Goal: Information Seeking & Learning: Learn about a topic

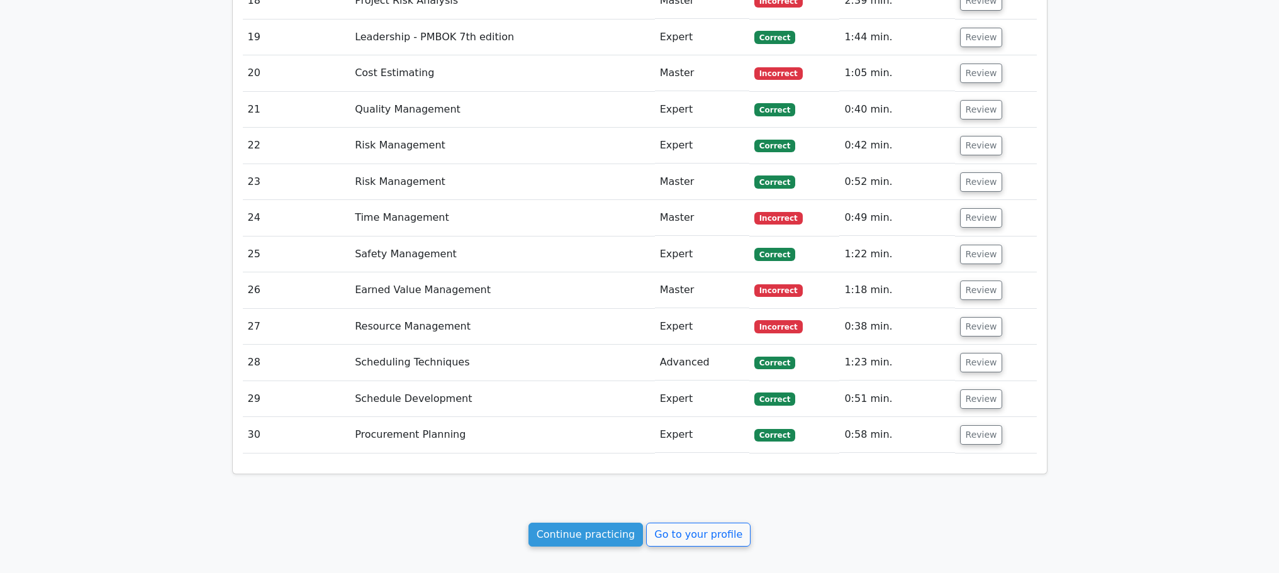
scroll to position [2626, 0]
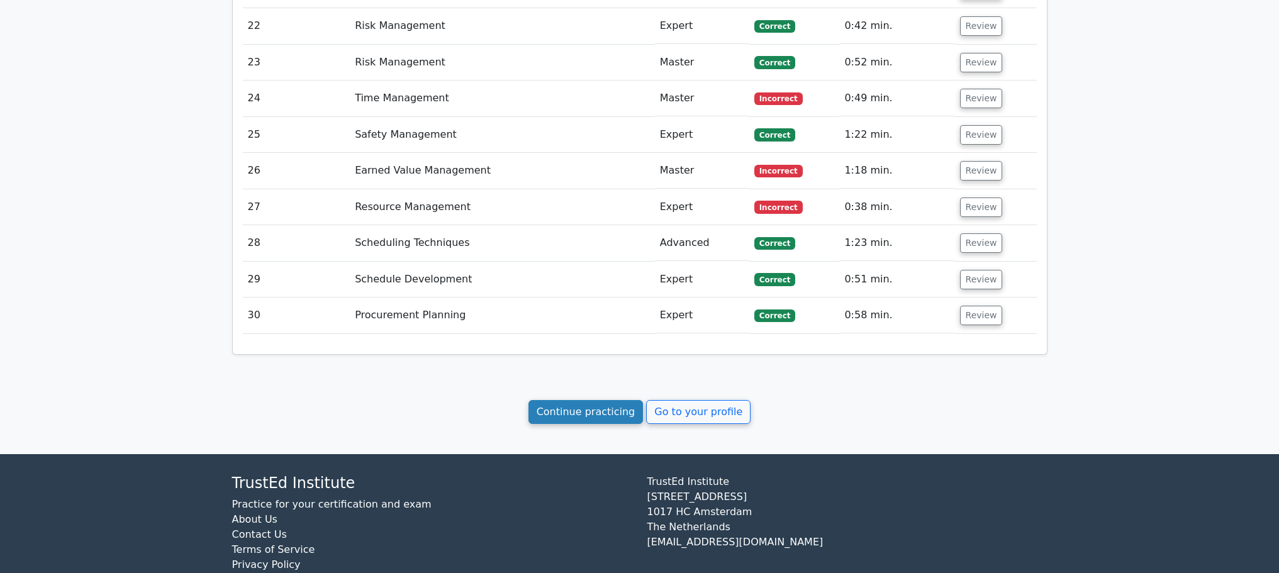
click at [552, 400] on link "Continue practicing" at bounding box center [585, 412] width 115 height 24
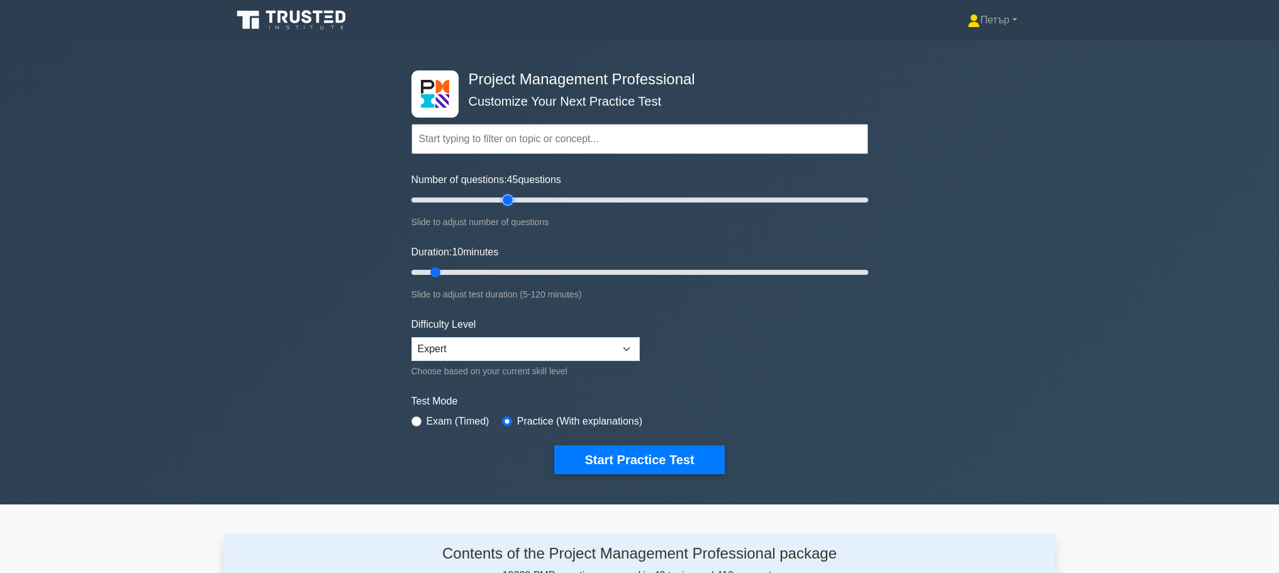
click at [509, 201] on input "Number of questions: 45 questions" at bounding box center [639, 199] width 457 height 15
click at [494, 201] on input "Number of questions: 45 questions" at bounding box center [639, 199] width 457 height 15
click at [481, 198] on input "Number of questions: 35 questions" at bounding box center [639, 199] width 457 height 15
type input "30"
click at [473, 197] on input "Number of questions: 35 questions" at bounding box center [639, 199] width 457 height 15
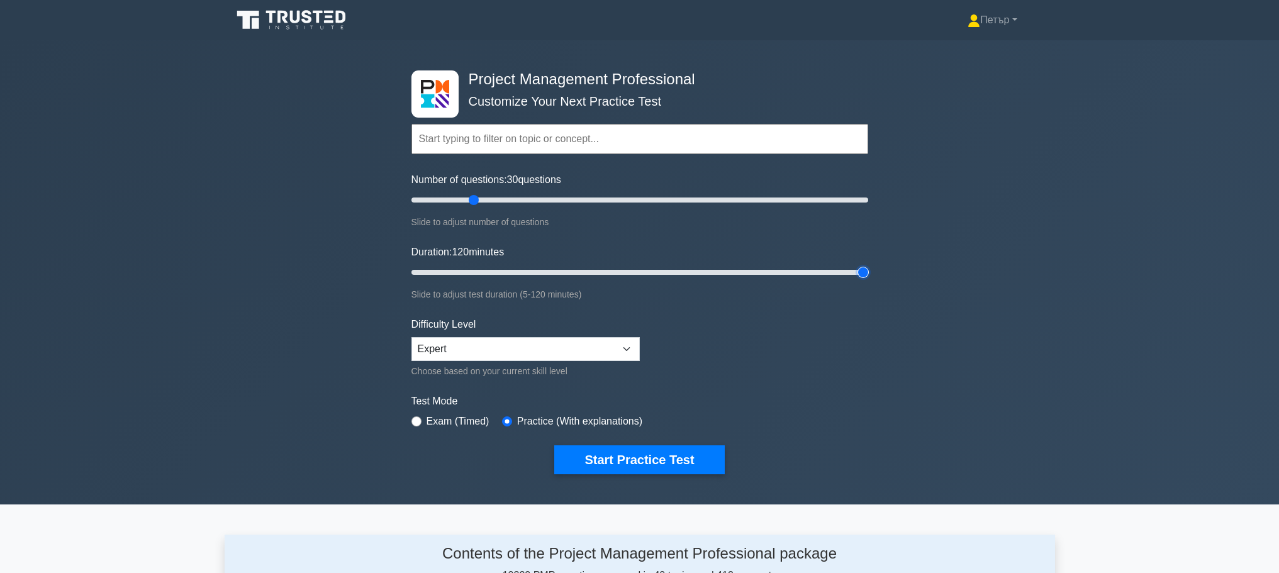
type input "120"
click at [862, 273] on input "Duration: 120 minutes" at bounding box center [639, 272] width 457 height 15
click at [659, 457] on button "Start Practice Test" at bounding box center [639, 459] width 170 height 29
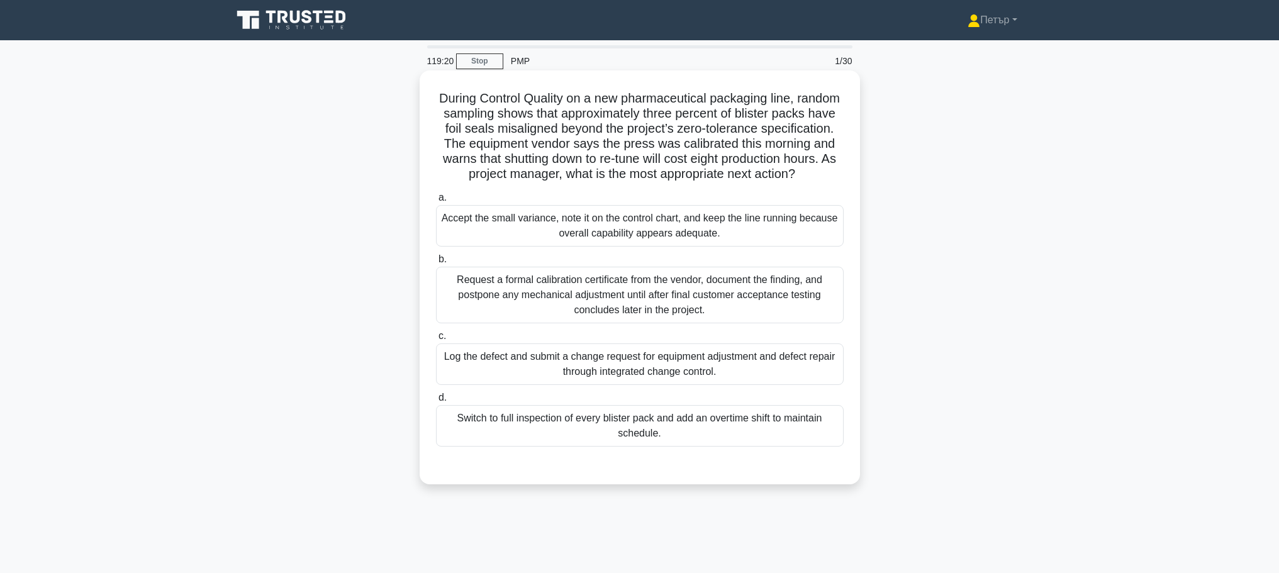
click at [806, 385] on div "Log the defect and submit a change request for equipment adjustment and defect …" at bounding box center [640, 364] width 408 height 42
click at [436, 340] on input "c. Log the defect and submit a change request for equipment adjustment and defe…" at bounding box center [436, 336] width 0 height 8
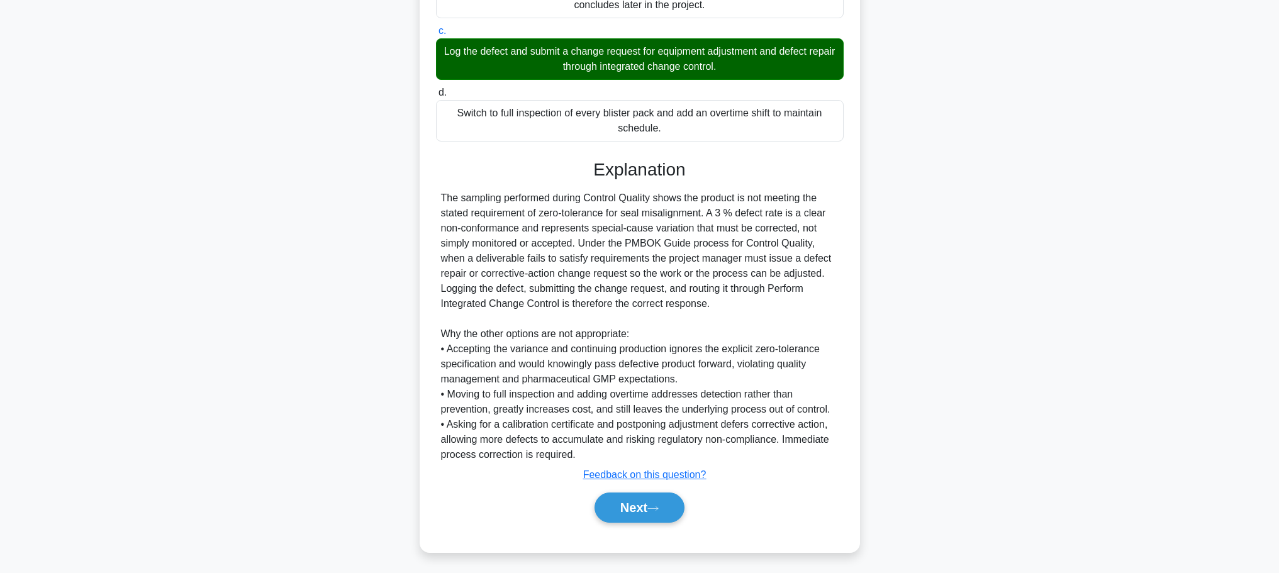
scroll to position [324, 0]
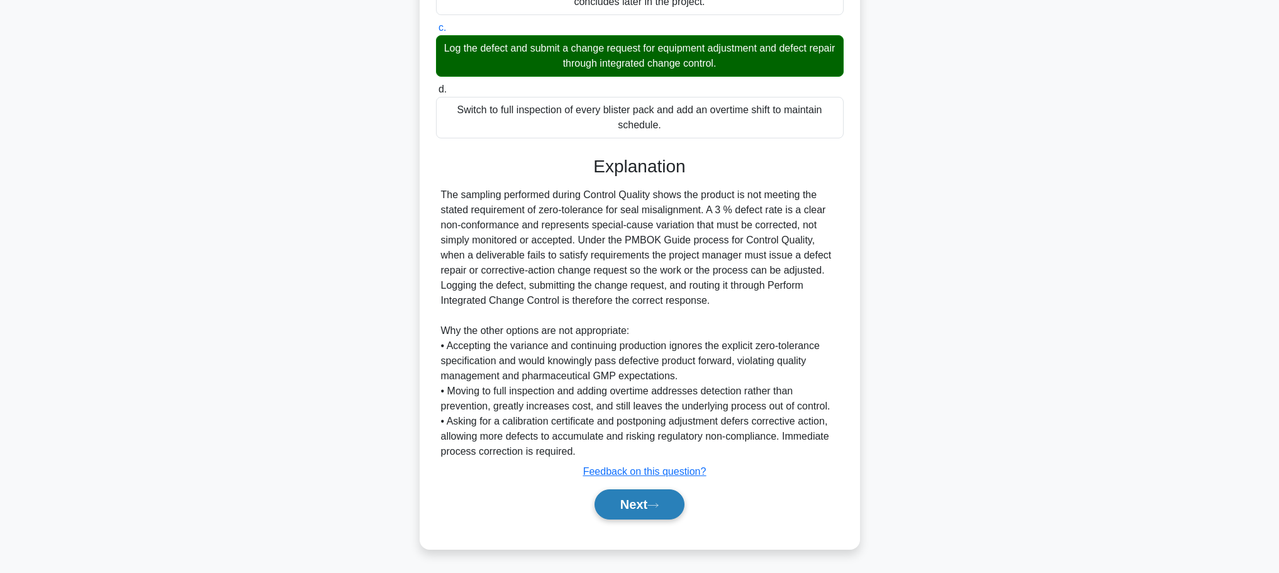
click at [635, 493] on button "Next" at bounding box center [639, 504] width 90 height 30
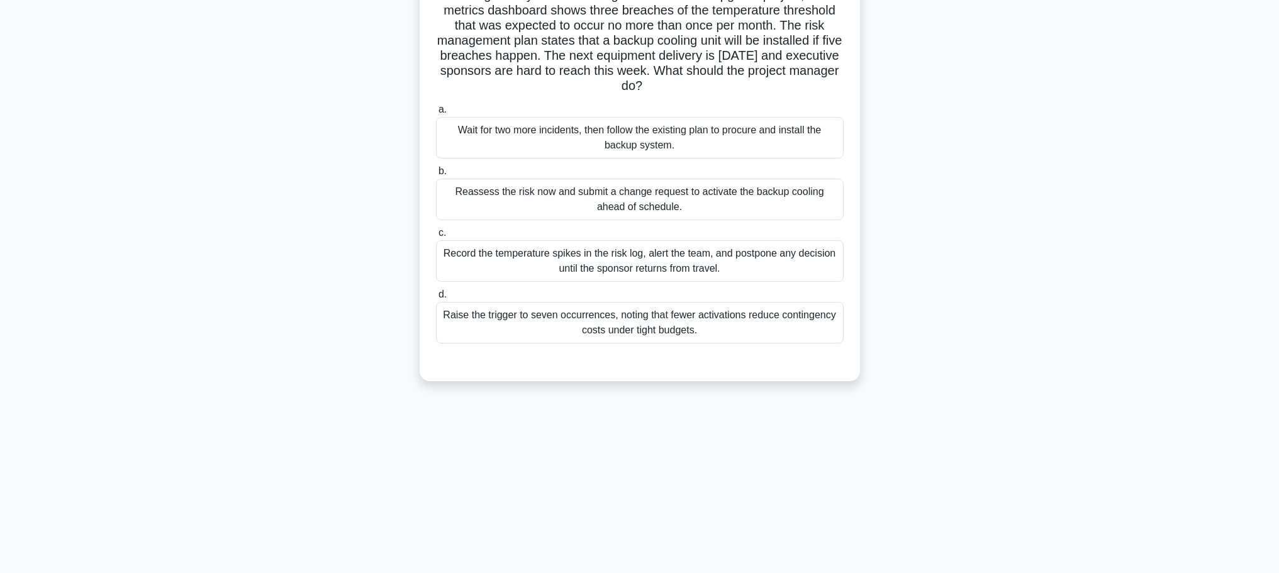
scroll to position [0, 0]
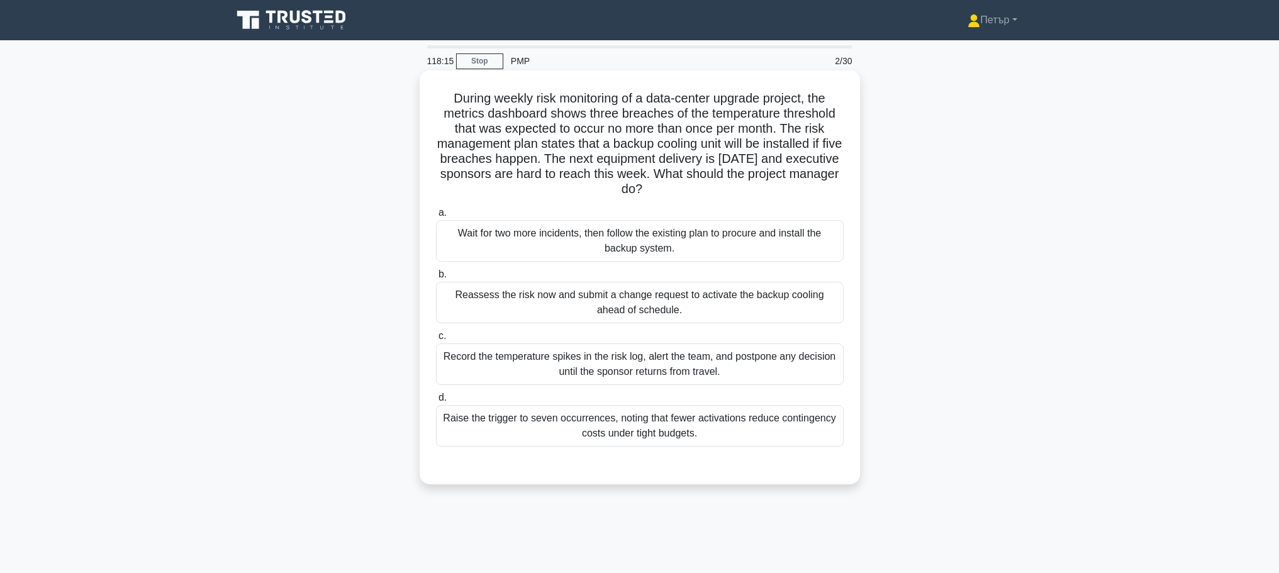
click at [806, 376] on div "Record the temperature spikes in the risk log, alert the team, and postpone any…" at bounding box center [640, 364] width 408 height 42
click at [436, 340] on input "c. Record the temperature spikes in the risk log, alert the team, and postpone …" at bounding box center [436, 336] width 0 height 8
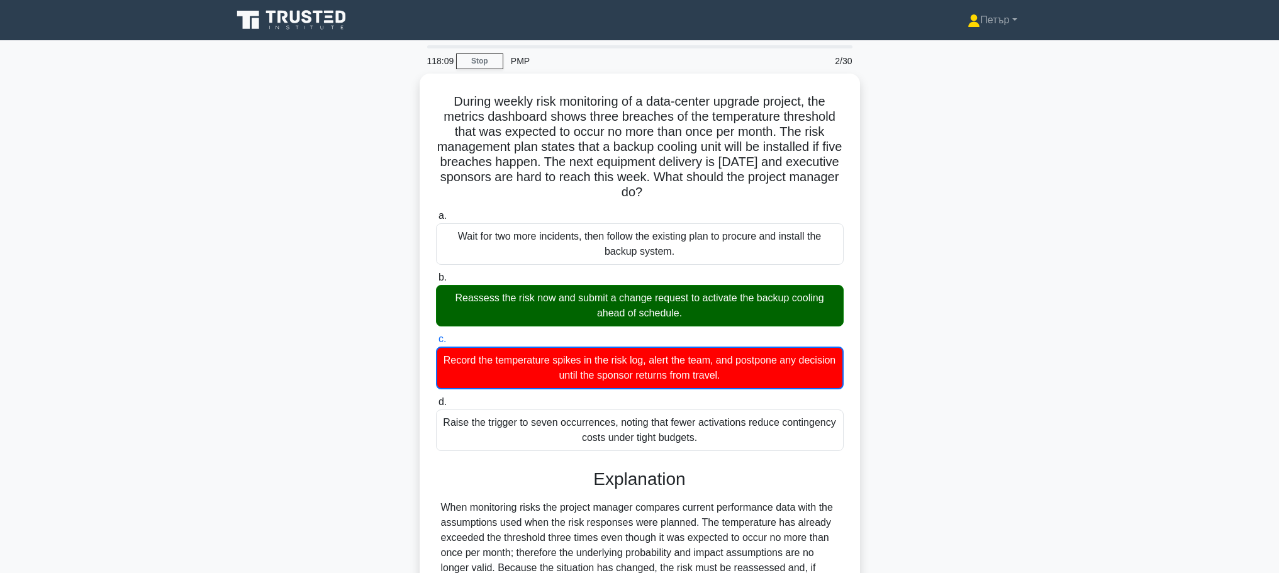
scroll to position [252, 0]
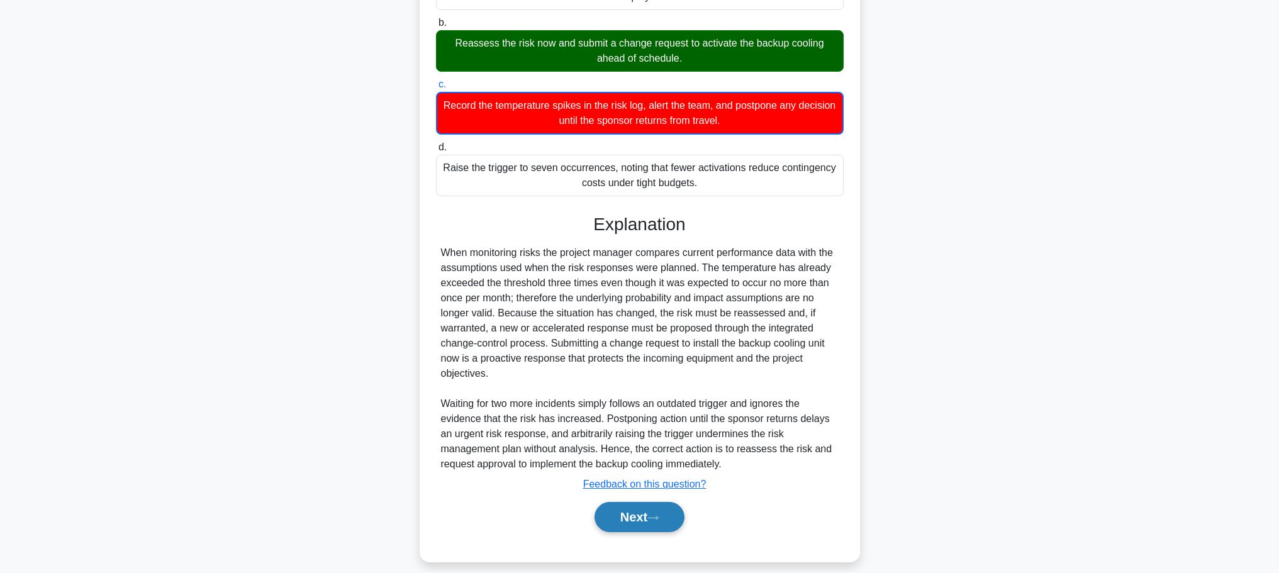
click at [649, 508] on button "Next" at bounding box center [639, 517] width 90 height 30
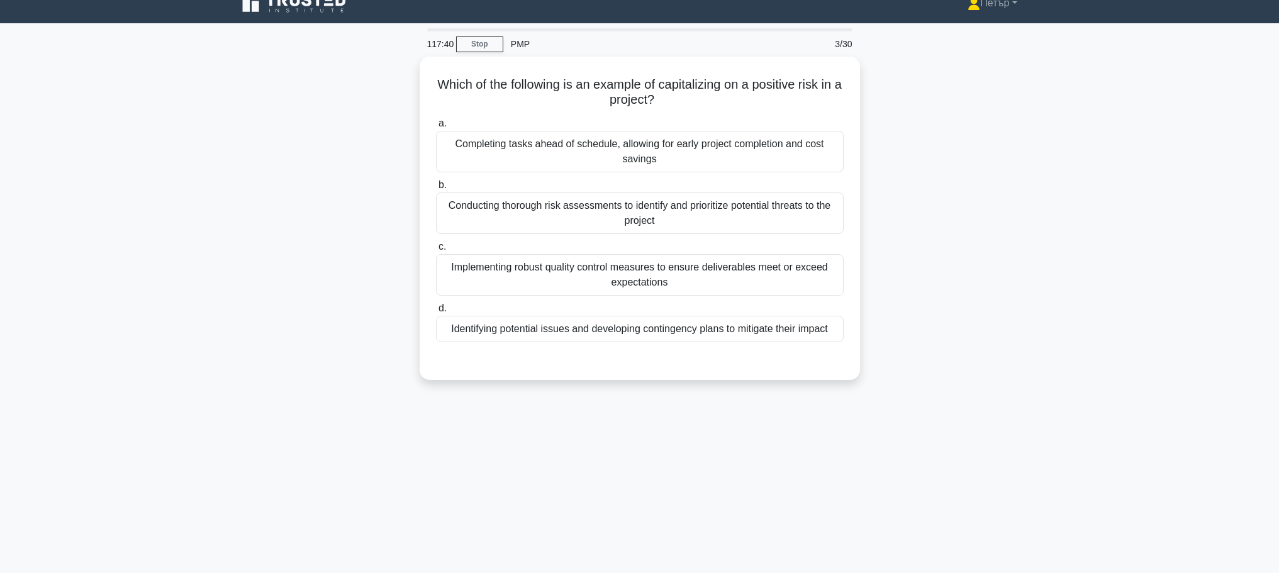
scroll to position [0, 0]
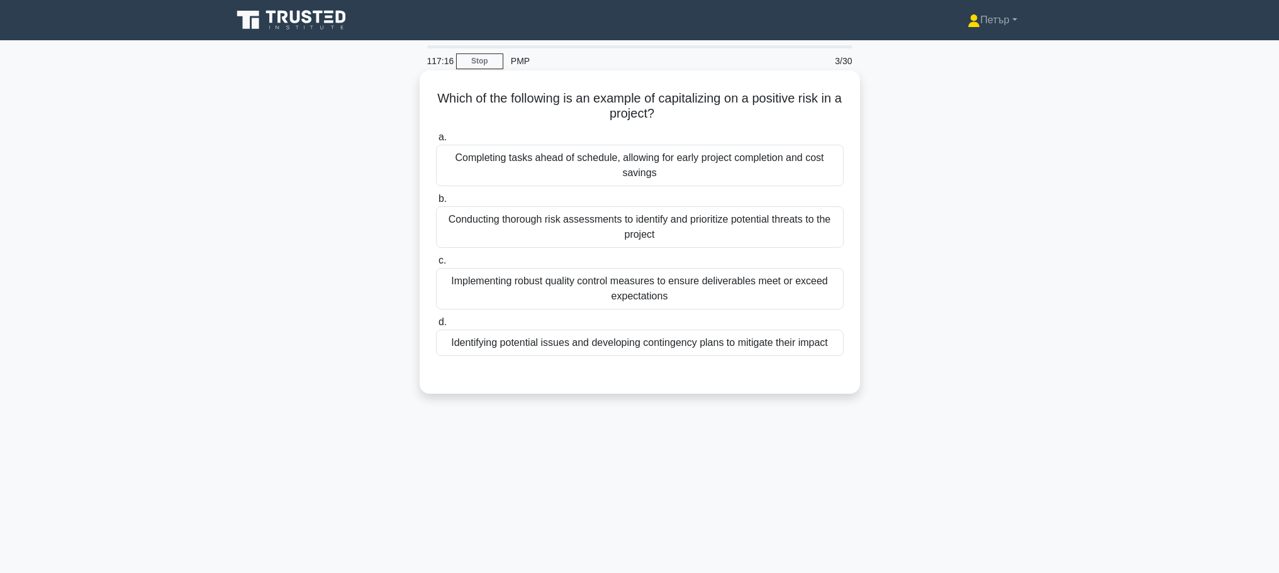
click at [773, 169] on div "Completing tasks ahead of schedule, allowing for early project completion and c…" at bounding box center [640, 166] width 408 height 42
click at [436, 142] on input "a. Completing tasks ahead of schedule, allowing for early project completion an…" at bounding box center [436, 137] width 0 height 8
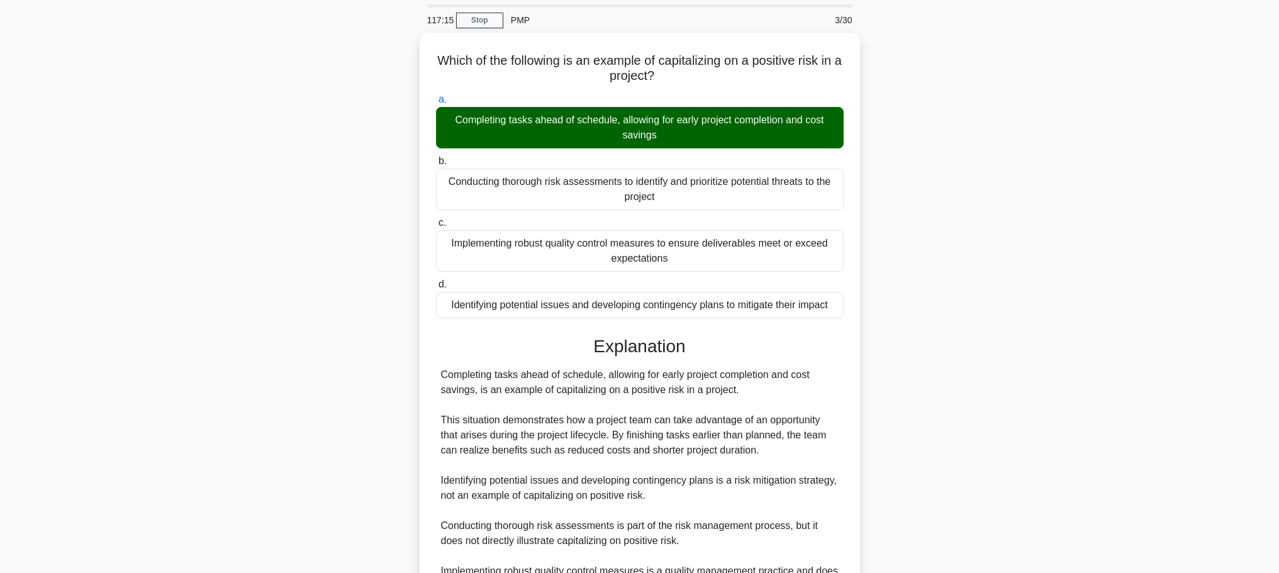
scroll to position [173, 0]
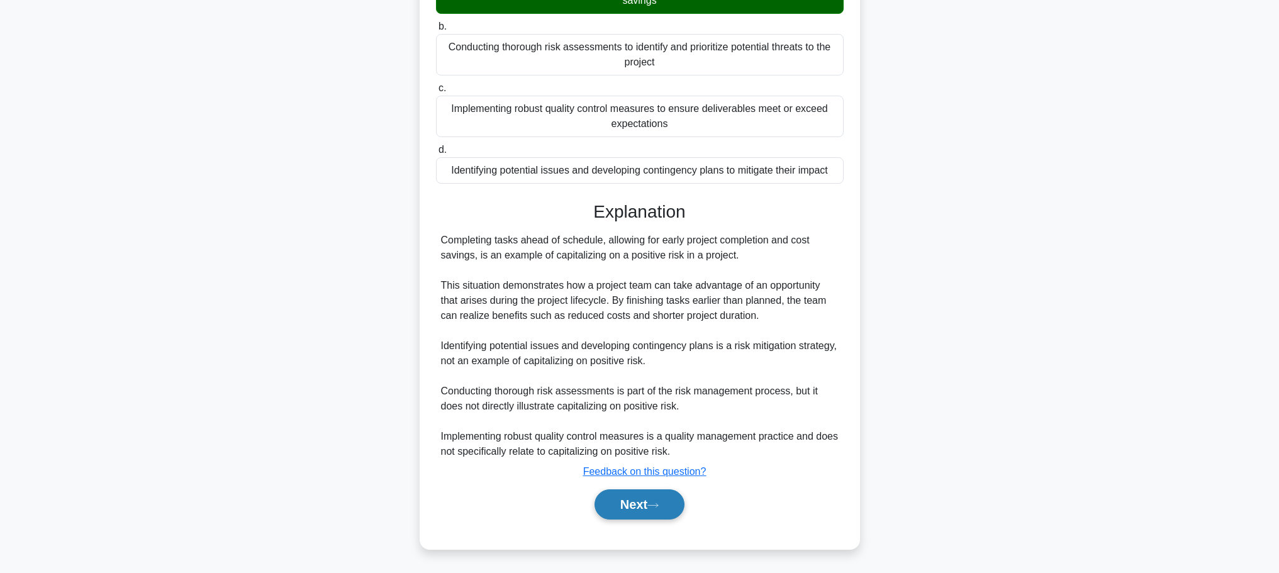
click at [645, 497] on button "Next" at bounding box center [639, 504] width 90 height 30
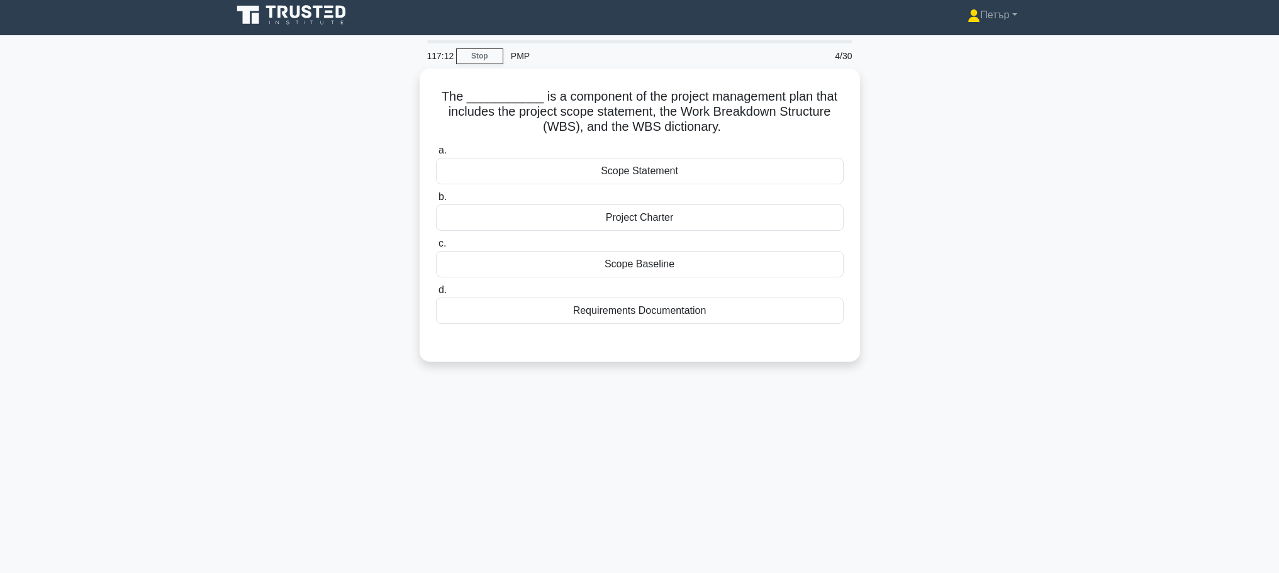
scroll to position [0, 0]
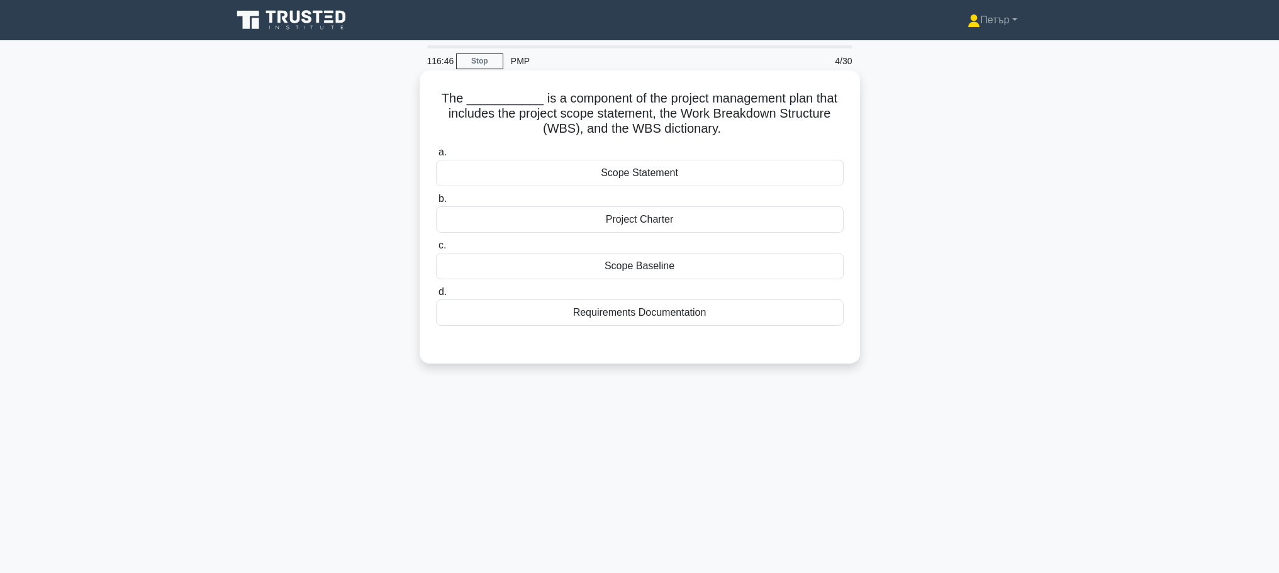
click at [715, 263] on div "Scope Baseline" at bounding box center [640, 266] width 408 height 26
click at [436, 250] on input "c. Scope Baseline" at bounding box center [436, 246] width 0 height 8
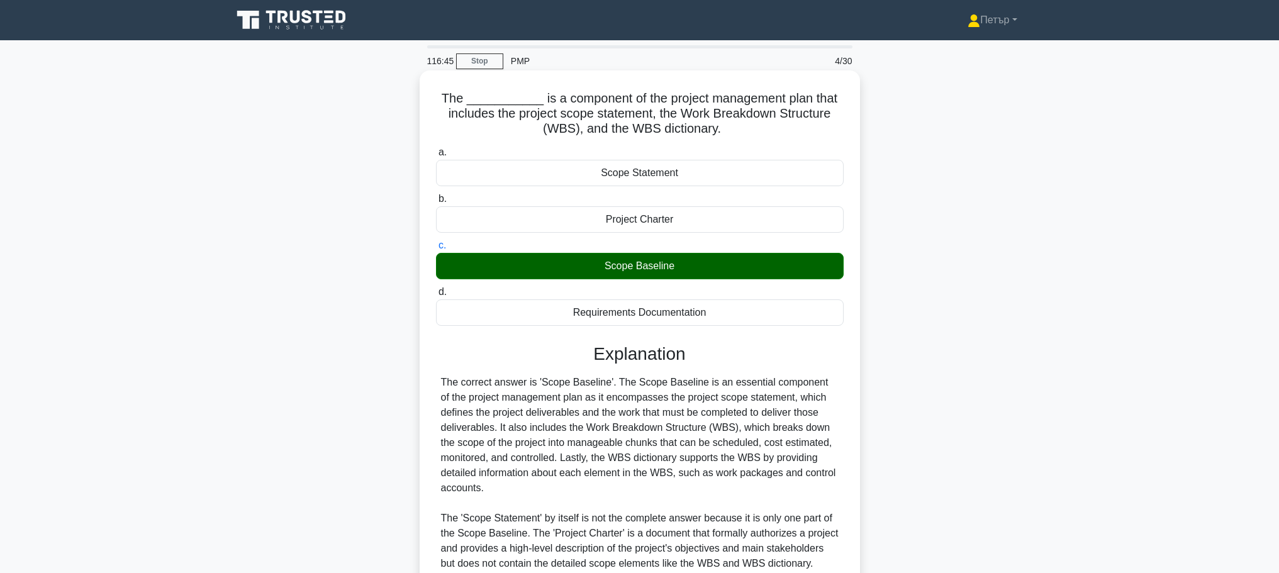
scroll to position [143, 0]
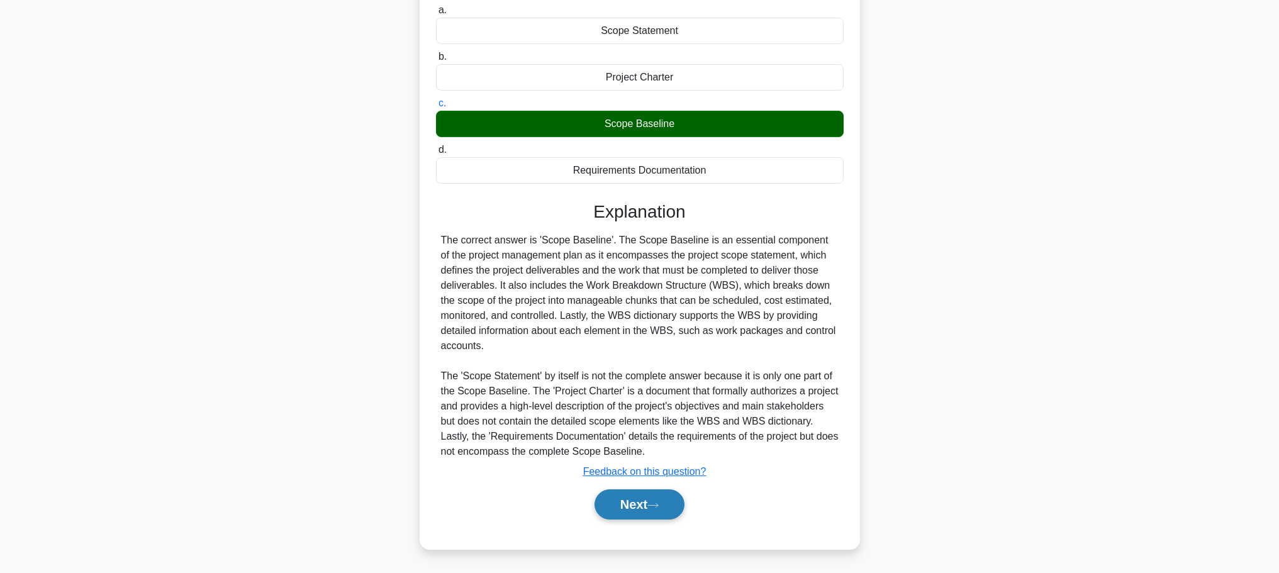
click at [637, 513] on button "Next" at bounding box center [639, 504] width 90 height 30
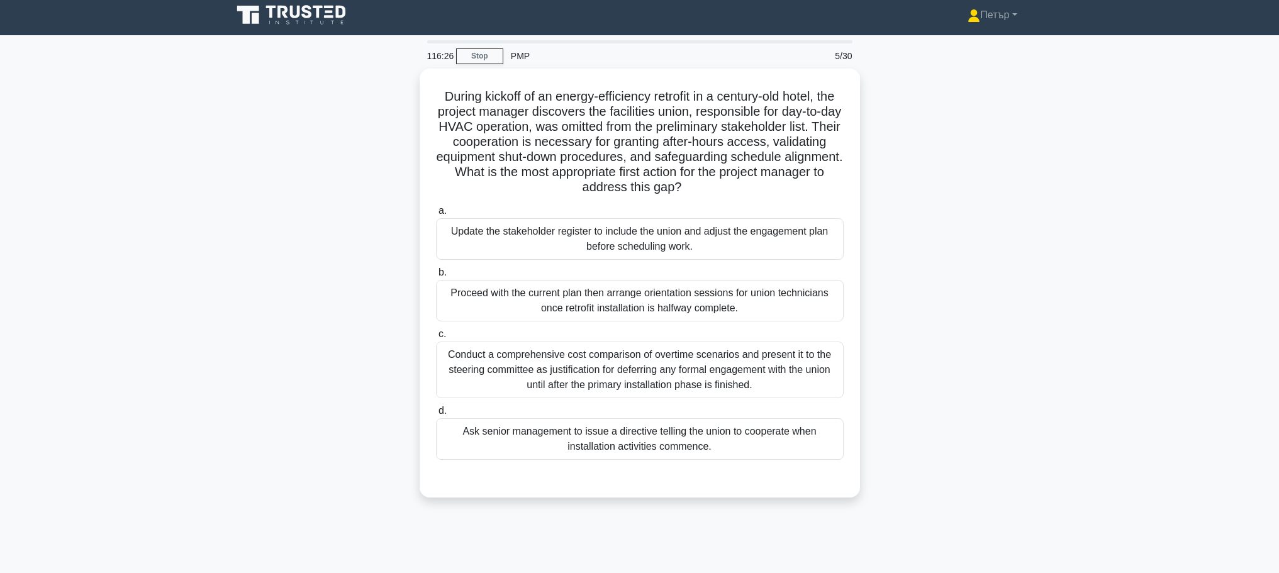
scroll to position [0, 0]
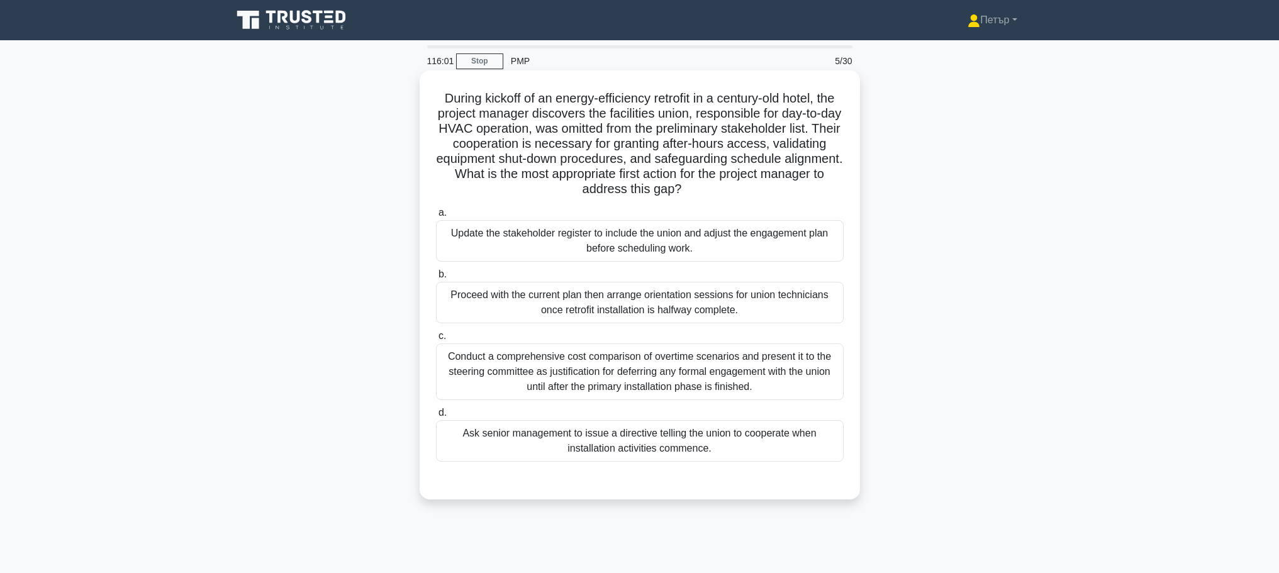
click at [787, 245] on div "Update the stakeholder register to include the union and adjust the engagement …" at bounding box center [640, 241] width 408 height 42
click at [436, 217] on input "a. Update the stakeholder register to include the union and adjust the engageme…" at bounding box center [436, 213] width 0 height 8
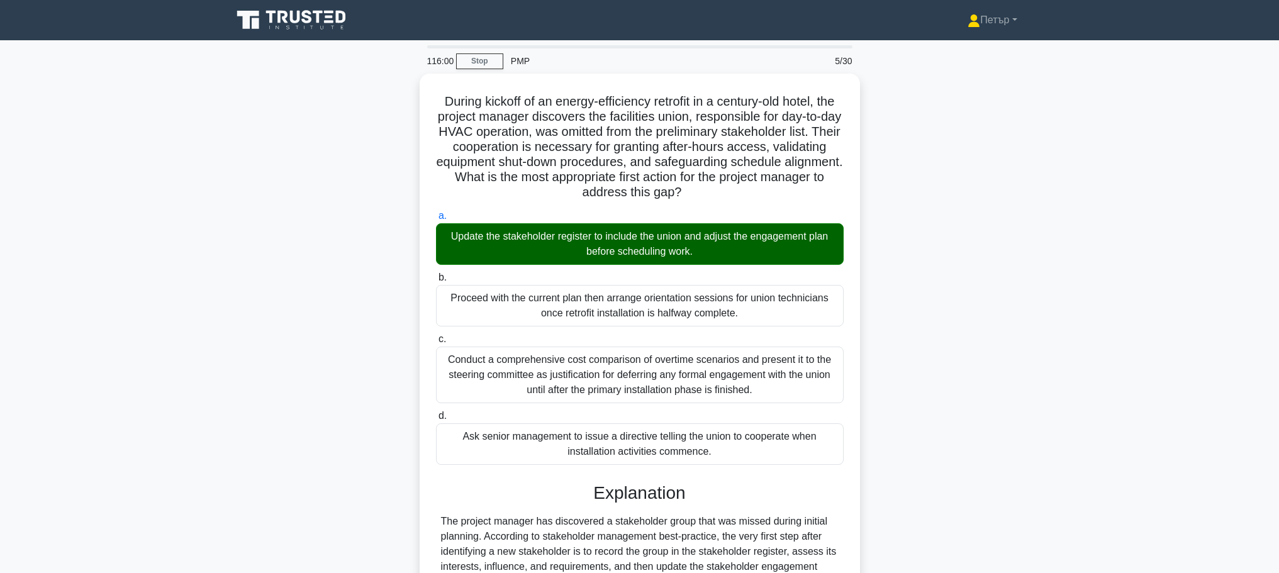
scroll to position [233, 0]
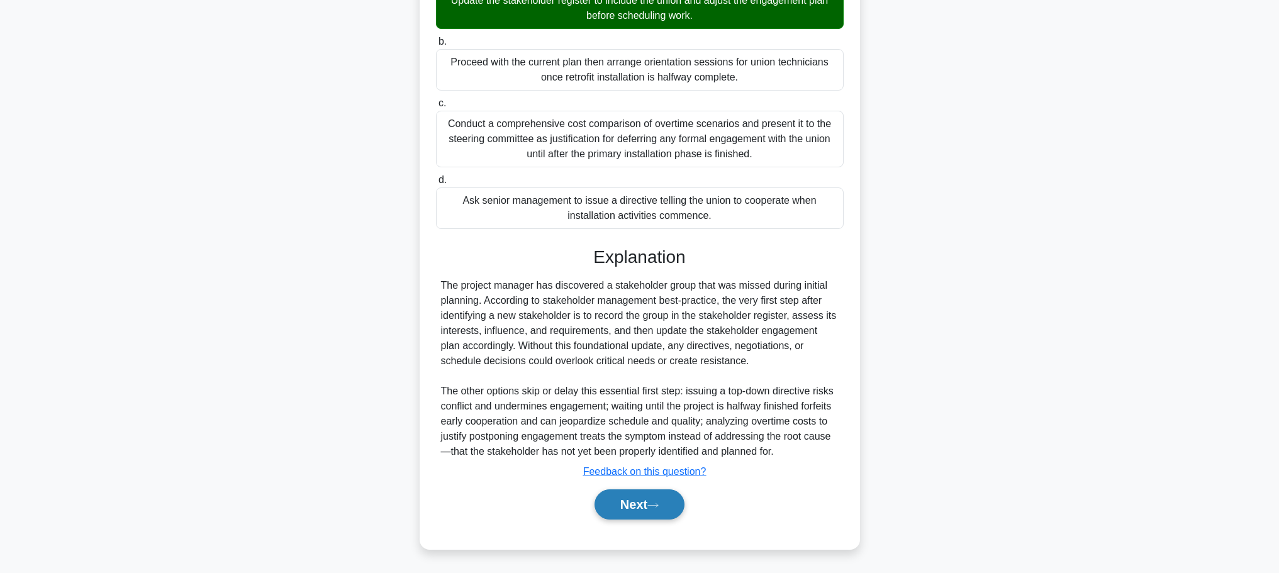
click at [644, 502] on button "Next" at bounding box center [639, 504] width 90 height 30
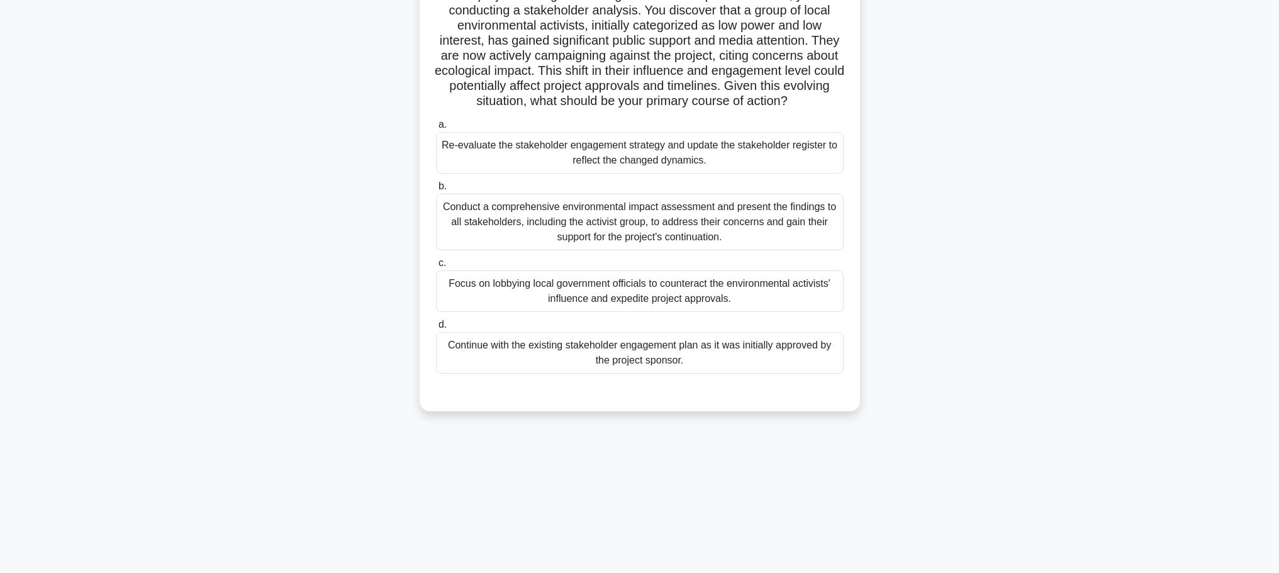
scroll to position [0, 0]
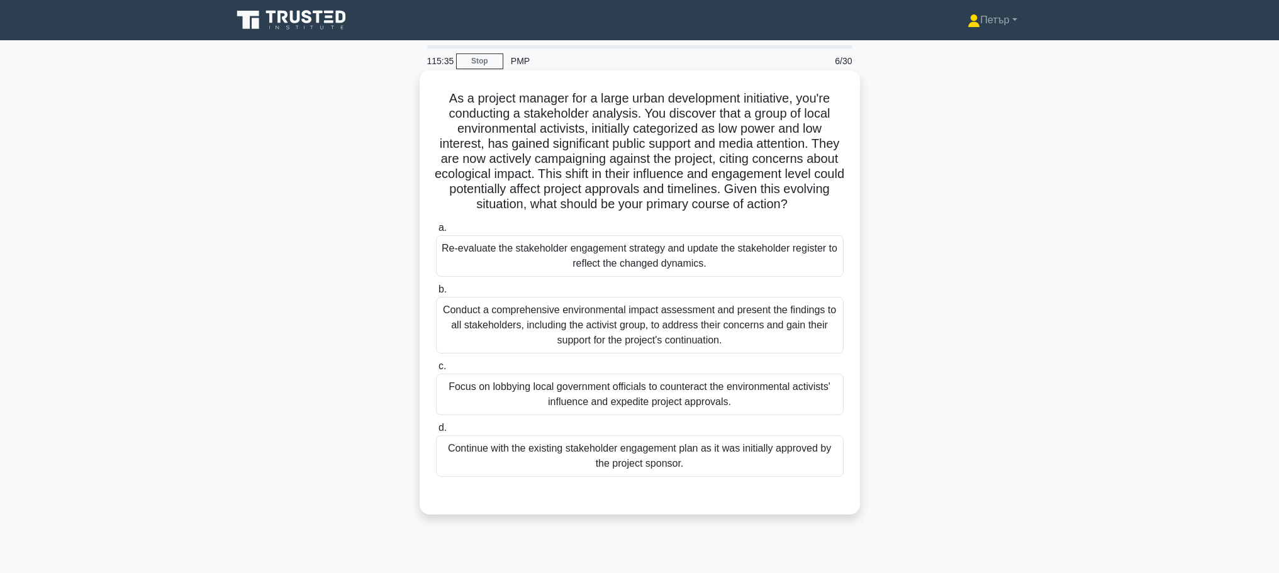
click at [828, 267] on div "Re-evaluate the stakeholder engagement strategy and update the stakeholder regi…" at bounding box center [640, 256] width 408 height 42
click at [436, 232] on input "a. Re-evaluate the stakeholder engagement strategy and update the stakeholder r…" at bounding box center [436, 228] width 0 height 8
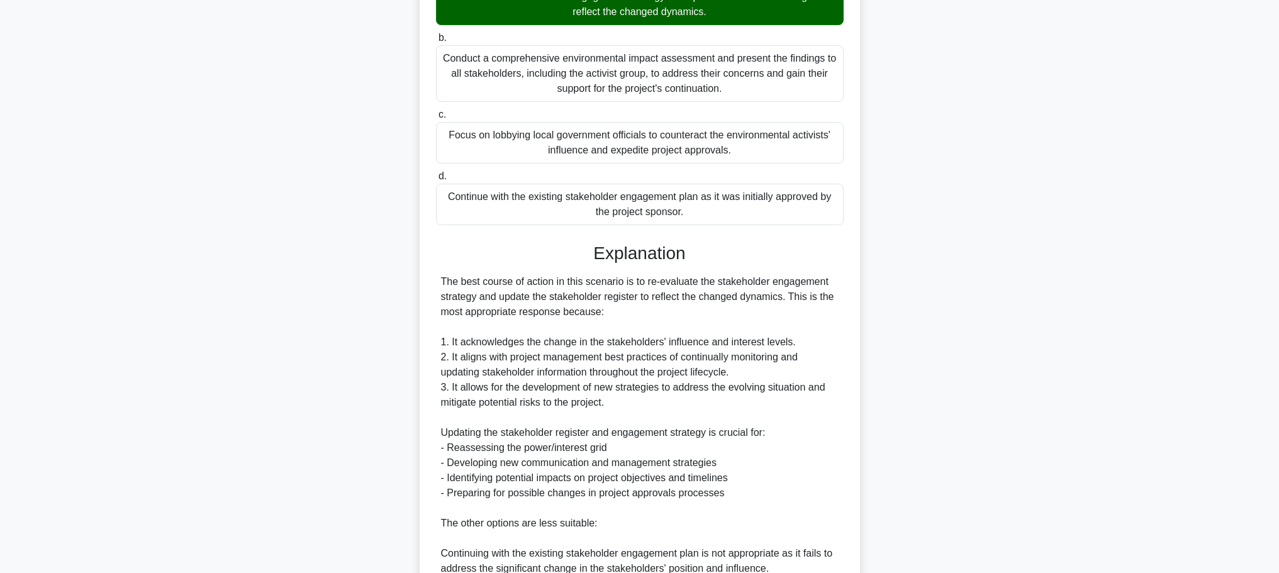
scroll to position [503, 0]
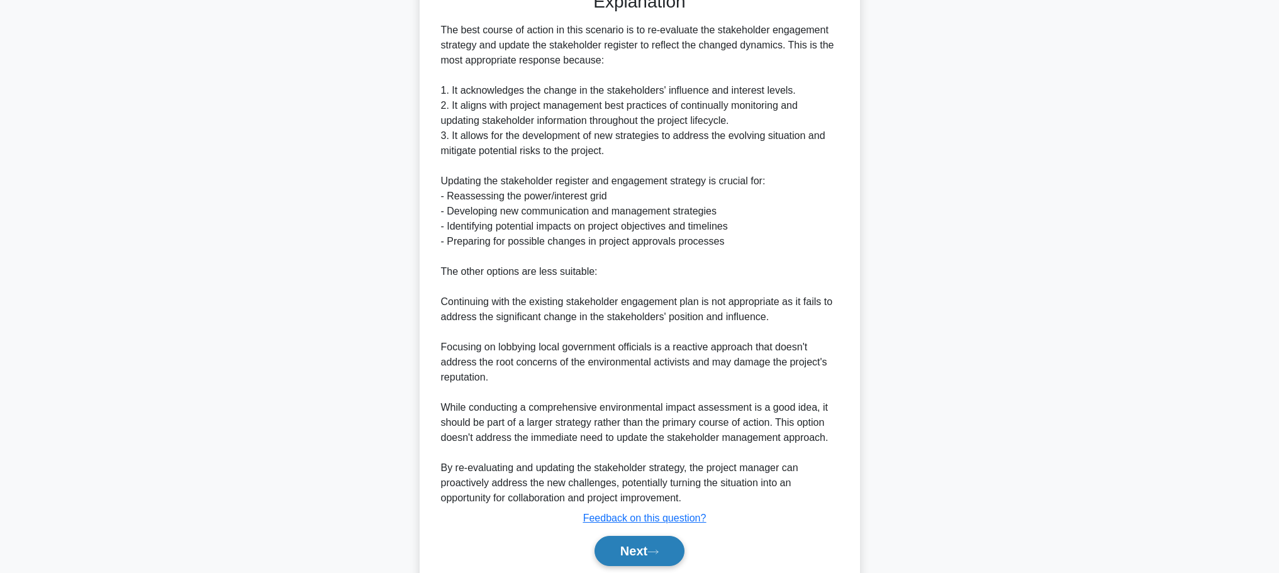
click at [637, 549] on button "Next" at bounding box center [639, 551] width 90 height 30
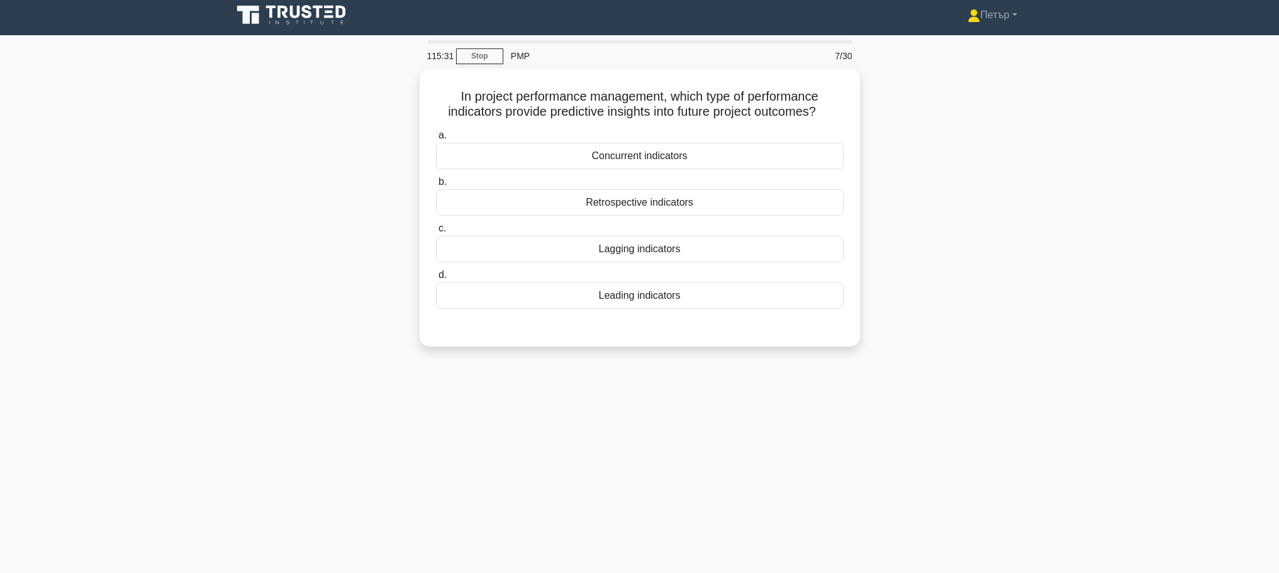
scroll to position [0, 0]
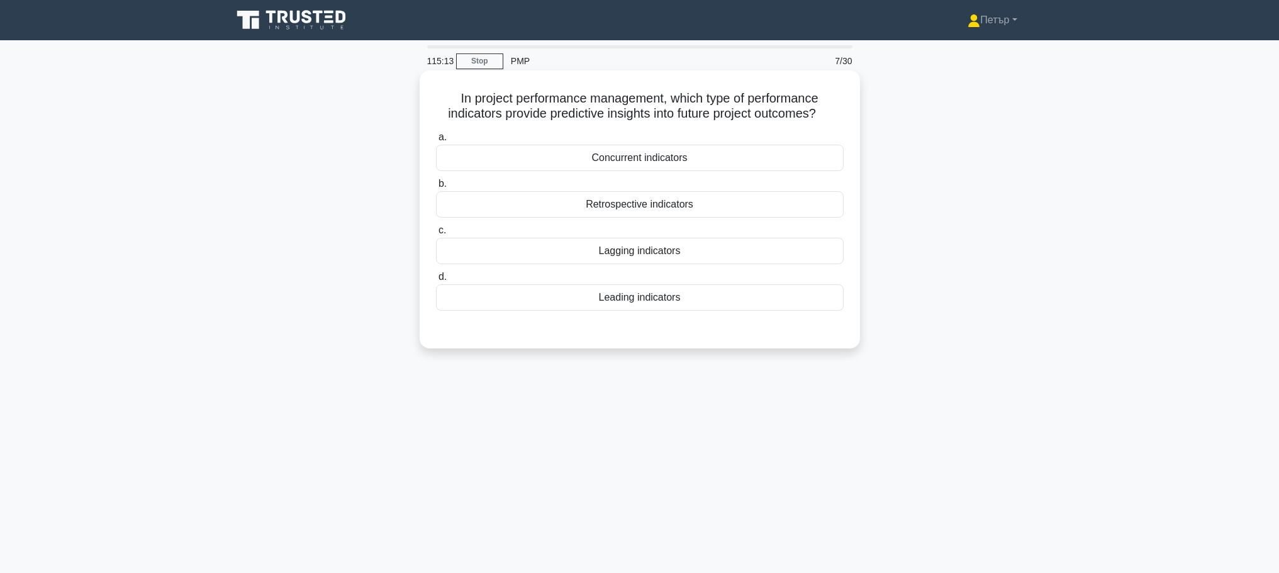
click at [825, 216] on div "Retrospective indicators" at bounding box center [640, 204] width 408 height 26
click at [436, 188] on input "b. Retrospective indicators" at bounding box center [436, 184] width 0 height 8
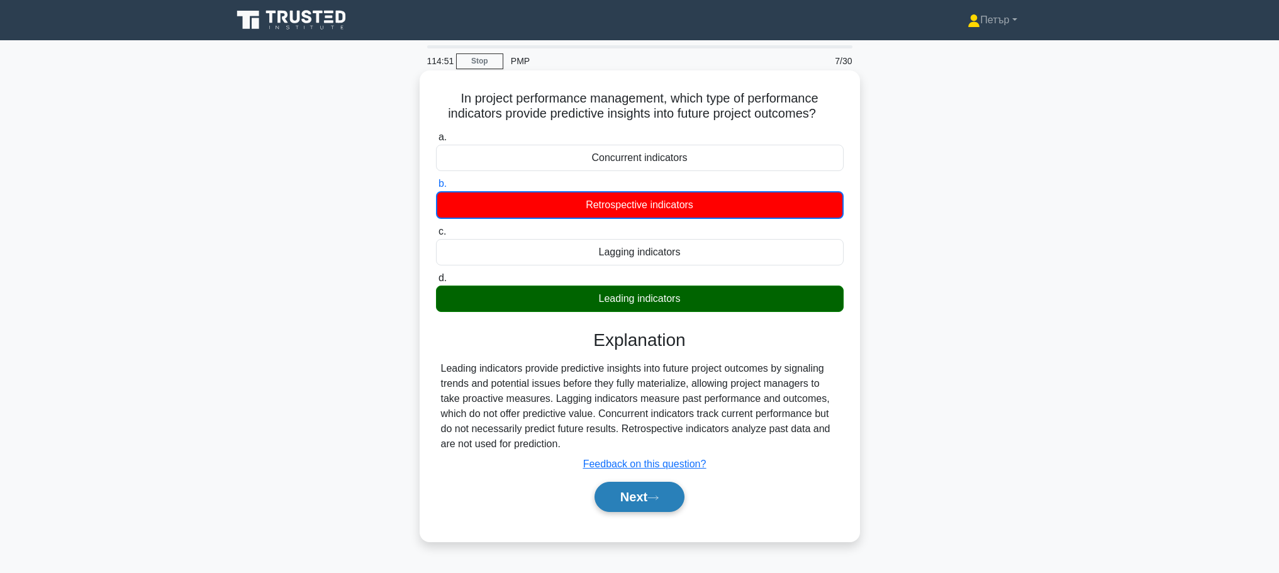
click at [667, 501] on button "Next" at bounding box center [639, 497] width 90 height 30
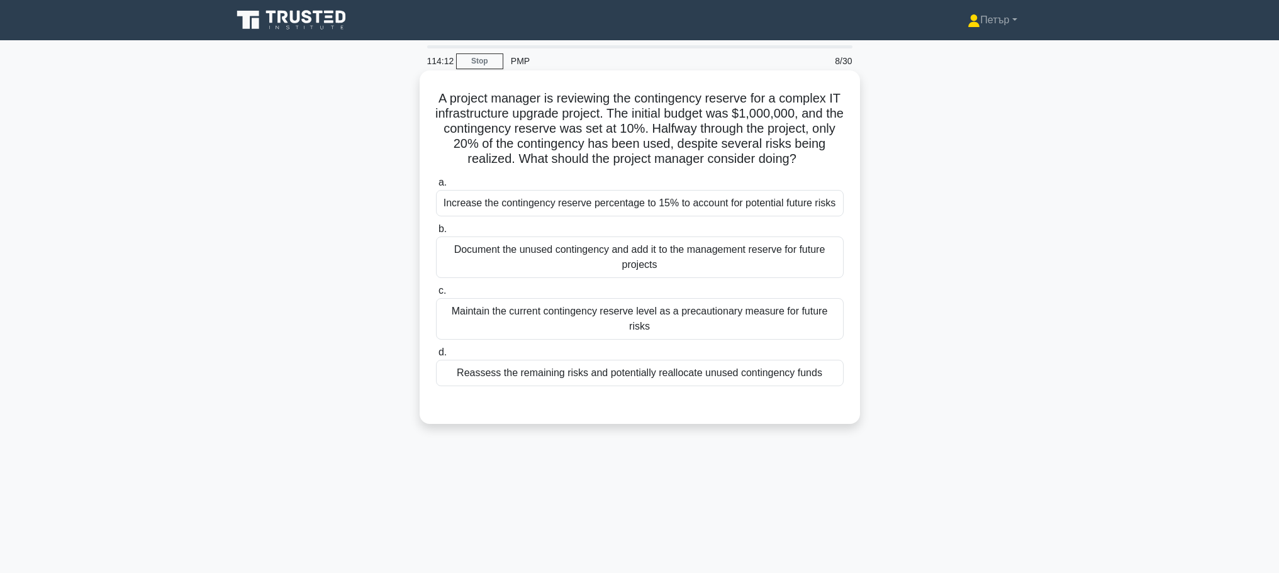
click at [789, 328] on div "Maintain the current contingency reserve level as a precautionary measure for f…" at bounding box center [640, 319] width 408 height 42
click at [436, 295] on input "c. Maintain the current contingency reserve level as a precautionary measure fo…" at bounding box center [436, 291] width 0 height 8
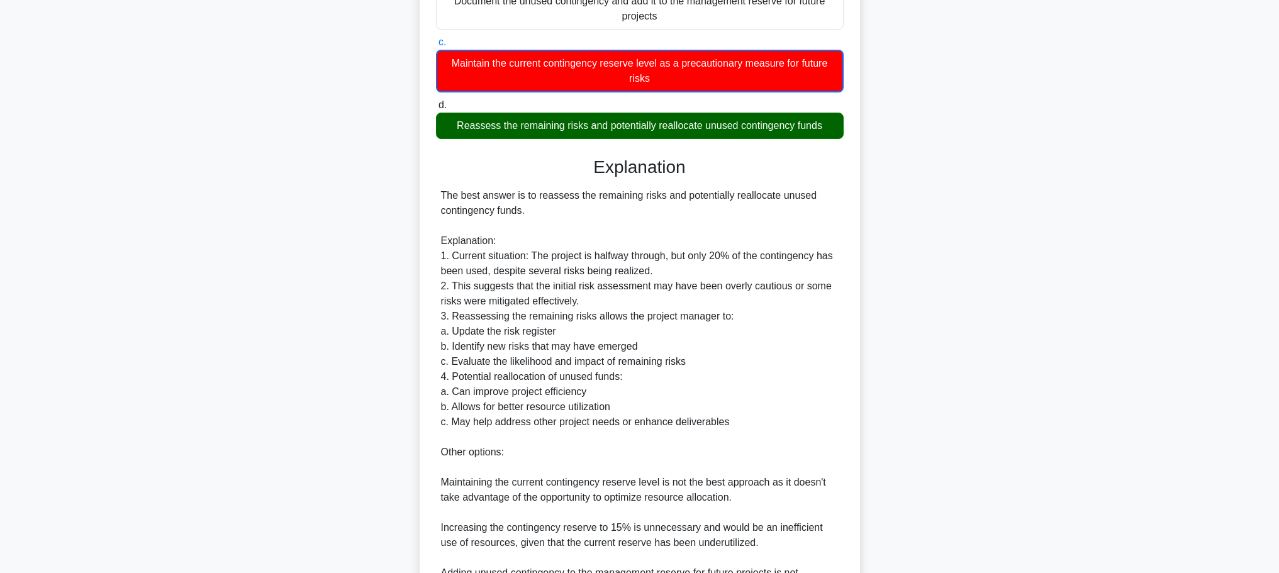
scroll to position [461, 0]
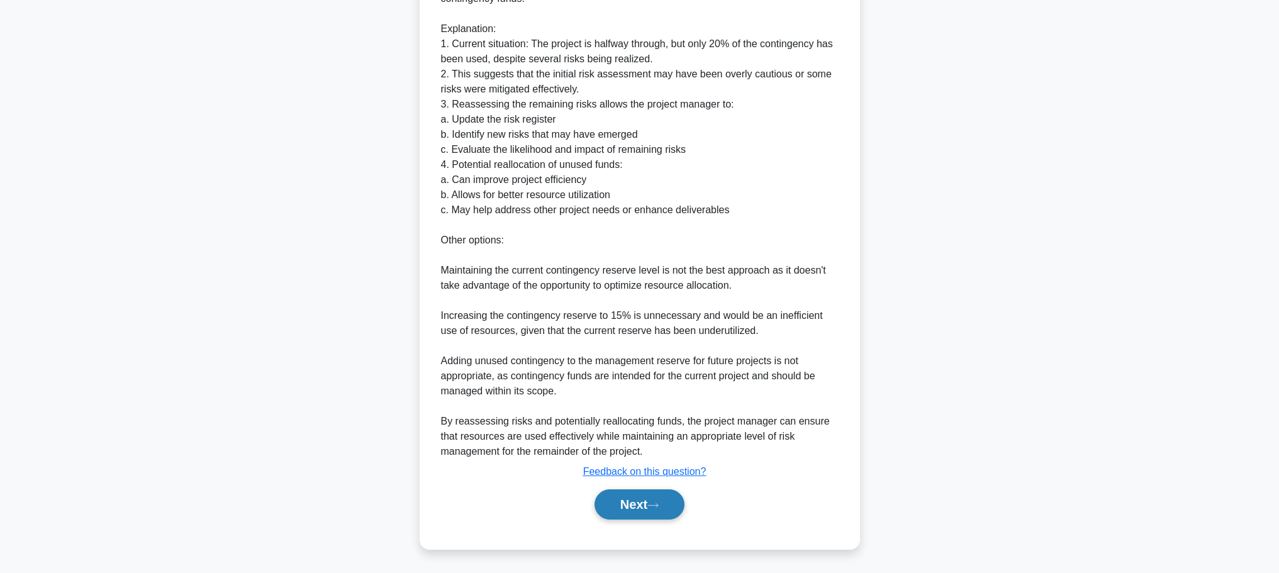
click at [651, 511] on button "Next" at bounding box center [639, 504] width 90 height 30
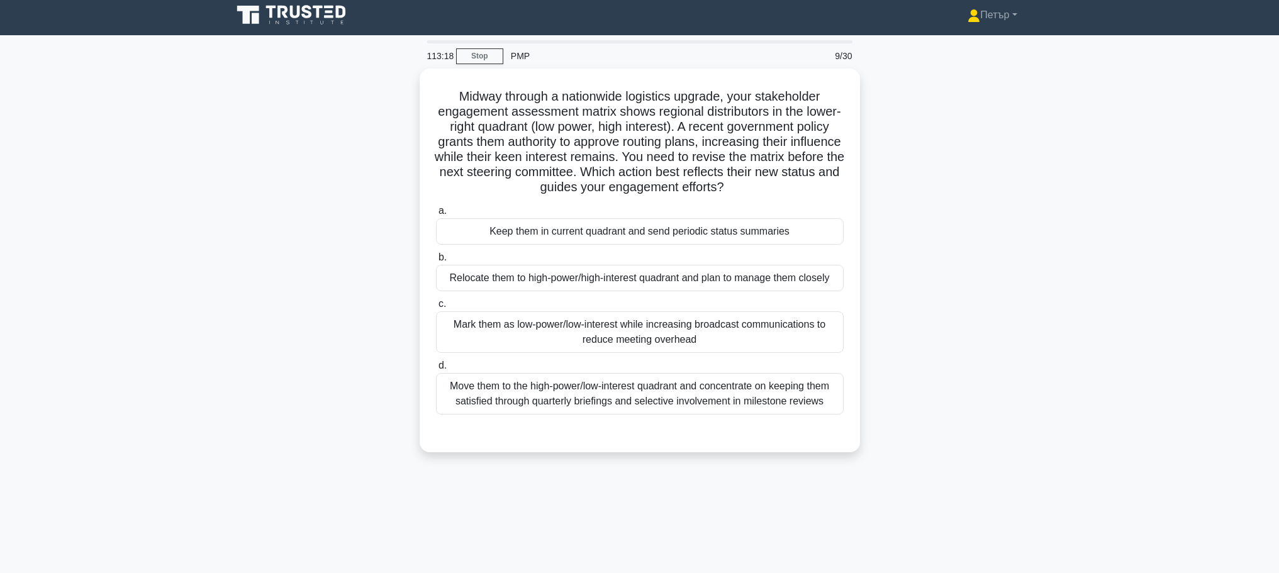
scroll to position [0, 0]
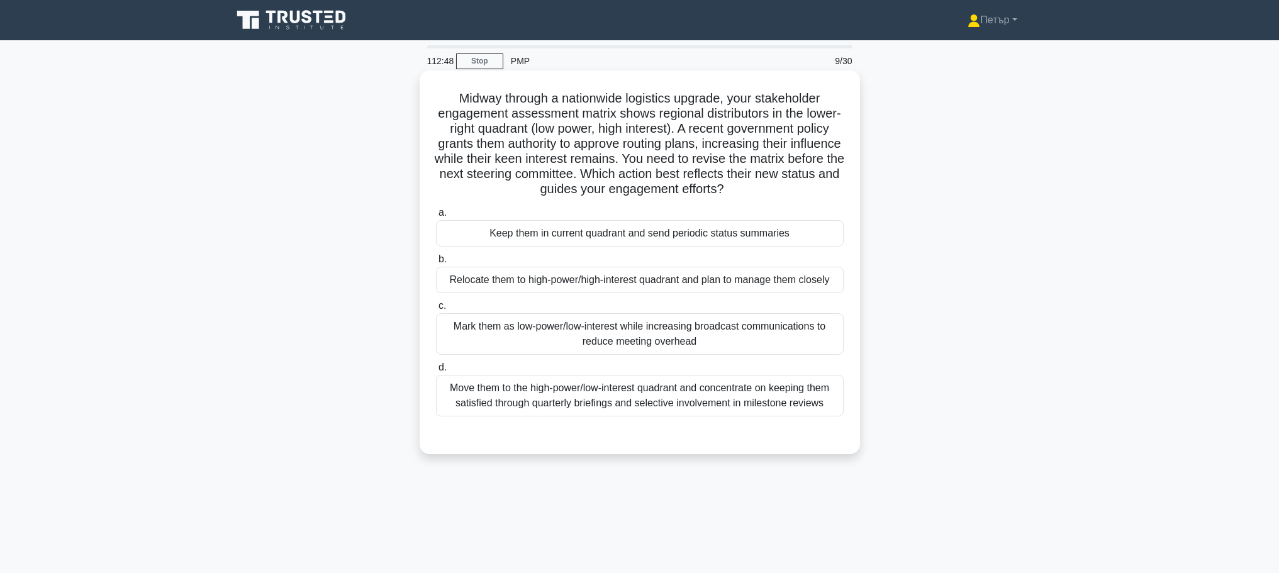
click at [816, 392] on div "Move them to the high-power/low-interest quadrant and concentrate on keeping th…" at bounding box center [640, 396] width 408 height 42
click at [436, 372] on input "d. Move them to the high-power/low-interest quadrant and concentrate on keeping…" at bounding box center [436, 368] width 0 height 8
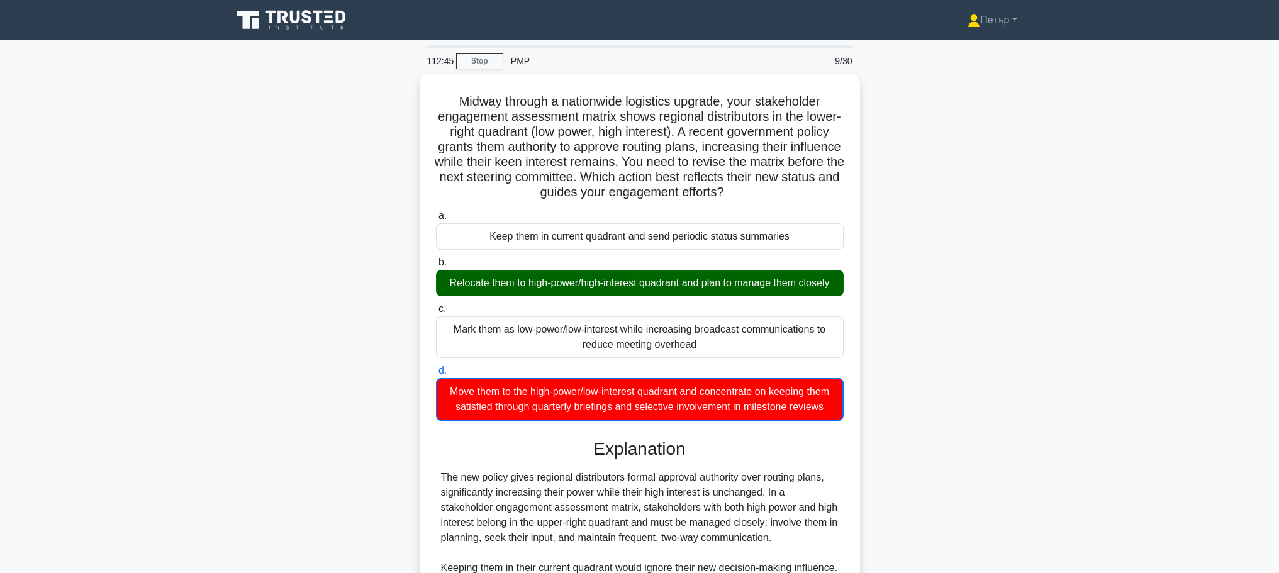
scroll to position [189, 0]
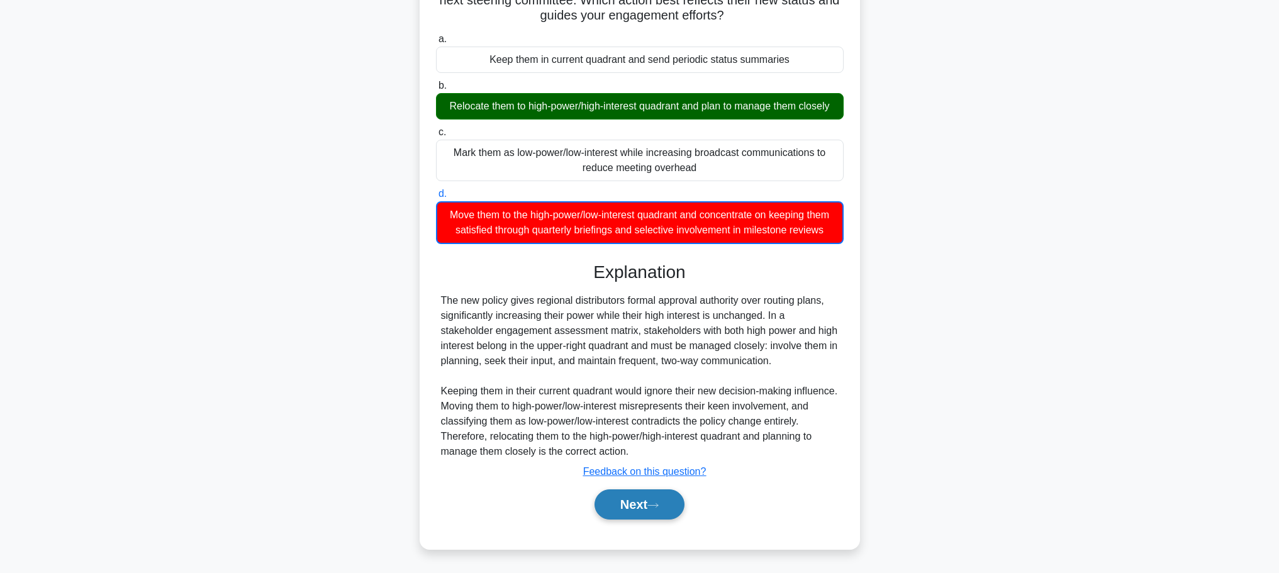
click at [640, 500] on button "Next" at bounding box center [639, 504] width 90 height 30
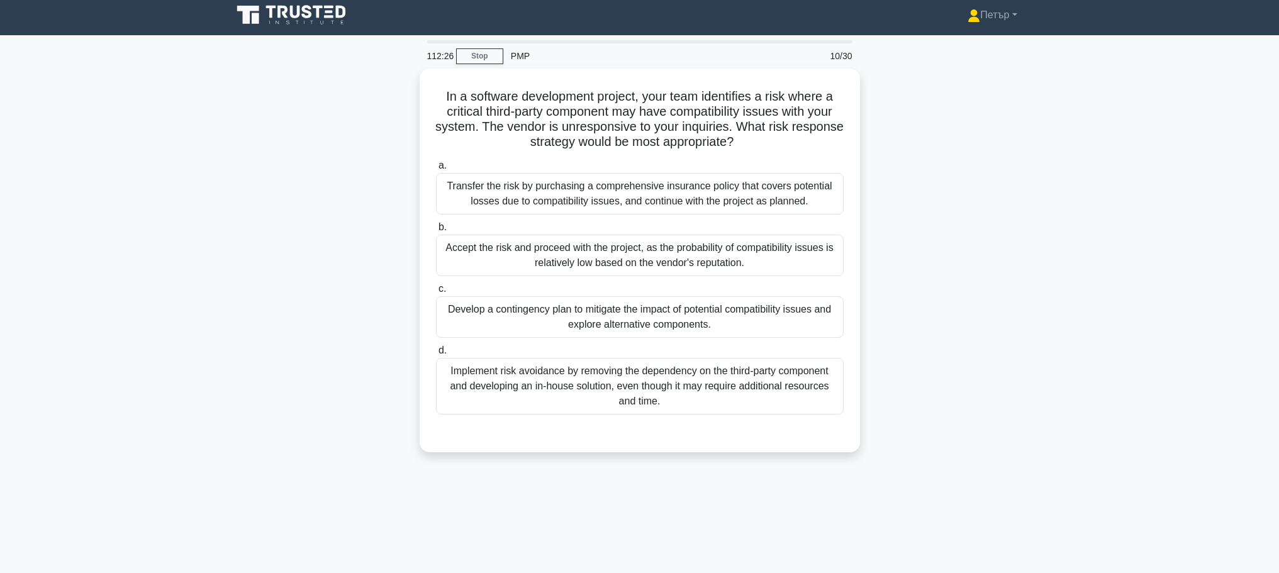
scroll to position [0, 0]
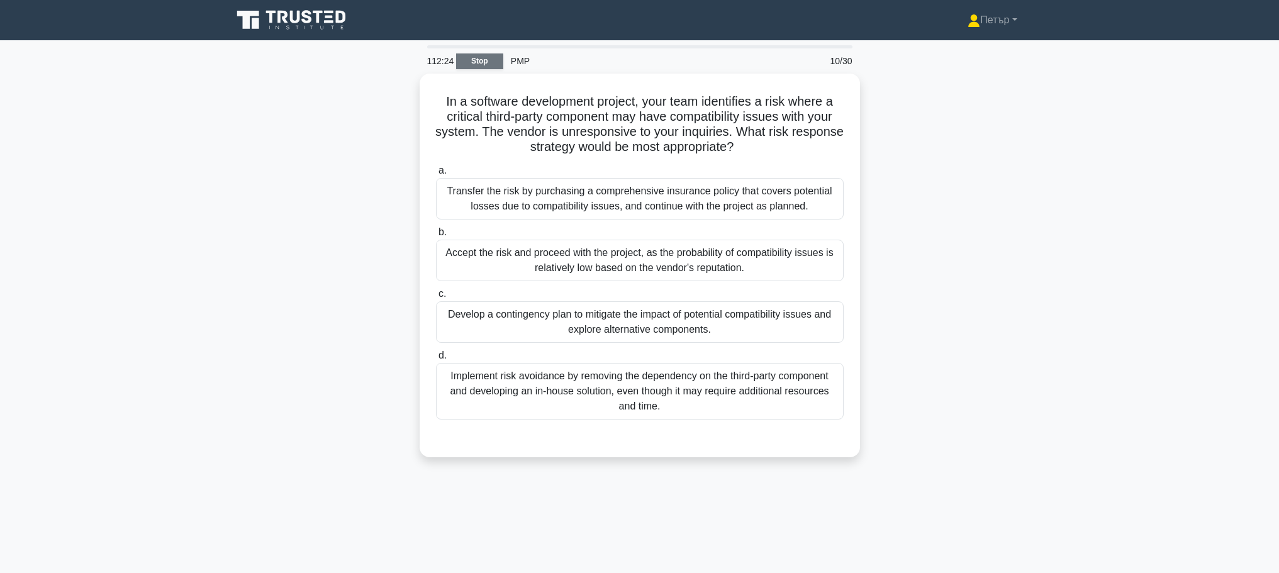
click at [484, 55] on link "Stop" at bounding box center [479, 61] width 47 height 16
